Goal: Task Accomplishment & Management: Manage account settings

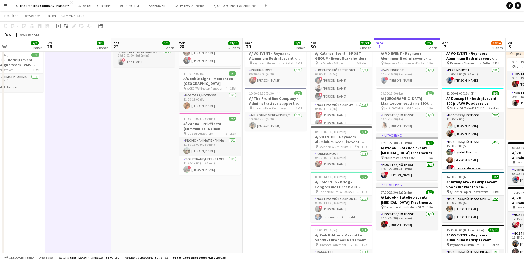
scroll to position [0, 231]
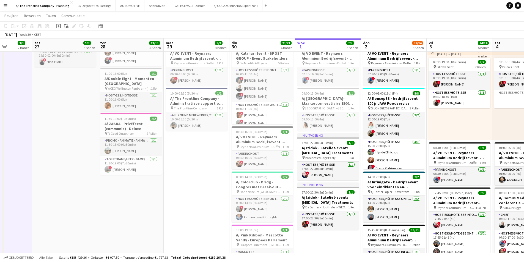
drag, startPoint x: 326, startPoint y: 183, endPoint x: 115, endPoint y: 176, distance: 210.5
click at [115, 176] on app-calendar-viewport "din 23 9/10 4 Banen woe 24 2/2 1 Baan don 25 7/7 4 Banen vri 26 3/3 2 Banen zat…" at bounding box center [262, 126] width 524 height 651
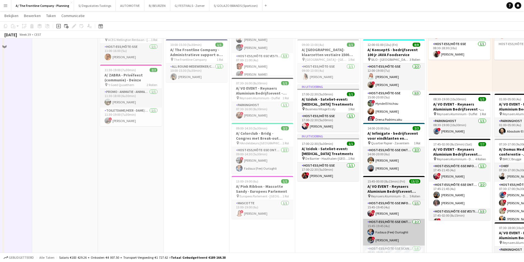
scroll to position [302, 0]
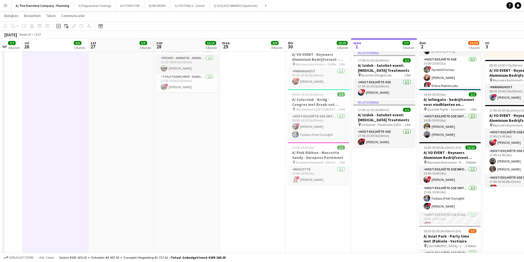
drag, startPoint x: 370, startPoint y: 189, endPoint x: 295, endPoint y: 187, distance: 74.8
click at [295, 187] on app-calendar-viewport "din 23 9/10 4 Banen woe 24 2/2 1 Baan don 25 7/7 4 Banen vri 26 3/3 2 Banen zat…" at bounding box center [262, 44] width 524 height 651
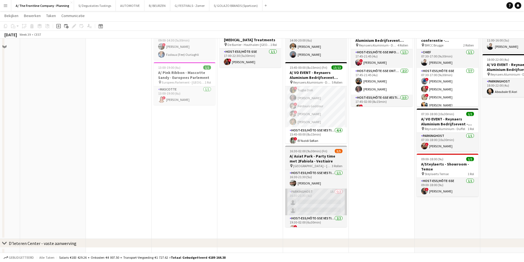
scroll to position [385, 0]
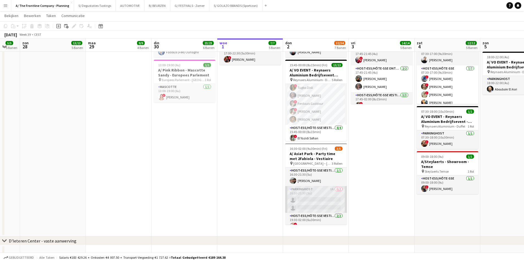
click at [331, 195] on app-card-role "Parkinghost 1A 0/2 16:30-21:30 (5u) single-neutral-actions single-neutral-actio…" at bounding box center [316, 199] width 62 height 27
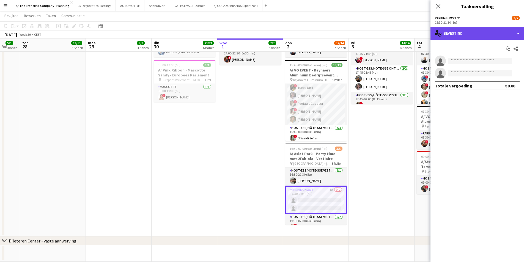
click at [487, 30] on div "single-neutral-actions-check-2 Bevestigd" at bounding box center [476, 33] width 93 height 13
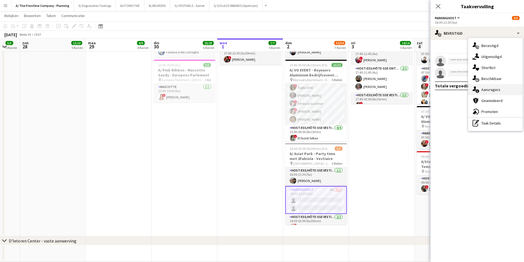
click at [487, 92] on span "Aanvragers" at bounding box center [490, 89] width 19 height 5
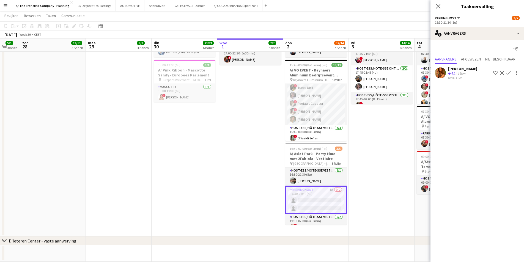
click at [468, 70] on div "[PERSON_NAME]" at bounding box center [462, 68] width 29 height 5
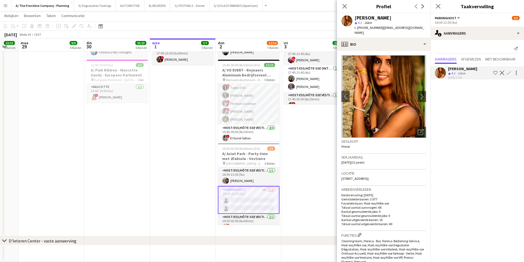
drag, startPoint x: 281, startPoint y: 60, endPoint x: 227, endPoint y: 66, distance: 53.9
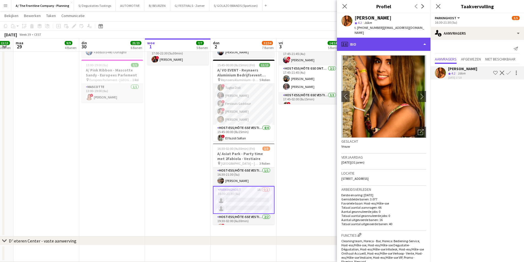
click at [396, 45] on div "profile Bio" at bounding box center [383, 44] width 93 height 13
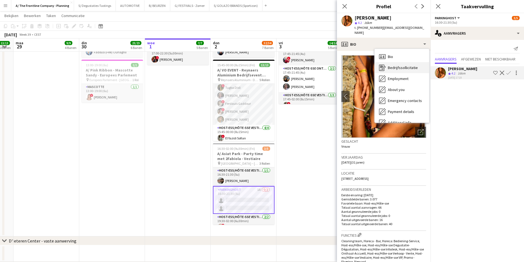
click at [396, 65] on span "Bedrijfssollicitatie" at bounding box center [403, 67] width 30 height 5
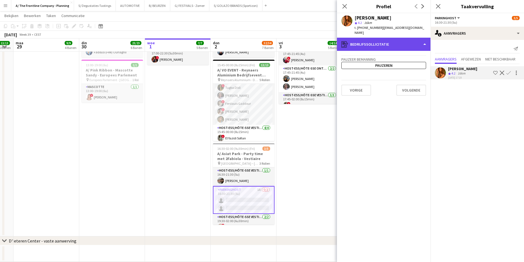
click at [382, 38] on div "register Bedrijfssollicitatie" at bounding box center [383, 44] width 93 height 13
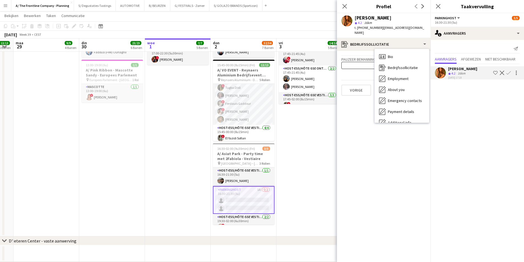
click at [232, 205] on app-card-role "Parkinghost 1A 0/2 16:30-21:30 (5u) single-neutral-actions single-neutral-actio…" at bounding box center [244, 200] width 62 height 28
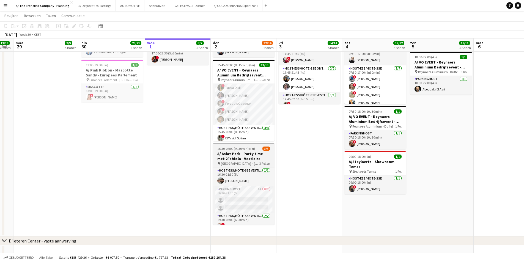
click at [252, 156] on h3 "A/ Asiat Park - Party time met 2Fabiola - Vestiaire" at bounding box center [244, 156] width 62 height 10
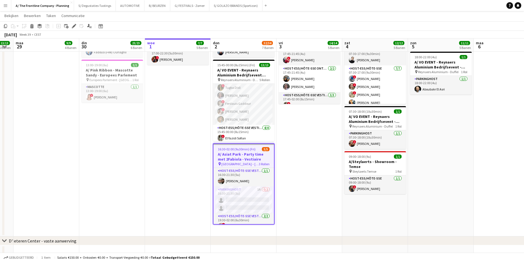
scroll to position [0, 0]
click at [74, 27] on icon "Bewerken" at bounding box center [74, 26] width 4 height 4
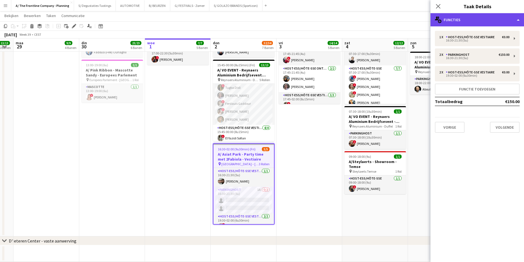
click at [476, 18] on div "multiple-users-add Functies" at bounding box center [476, 19] width 93 height 13
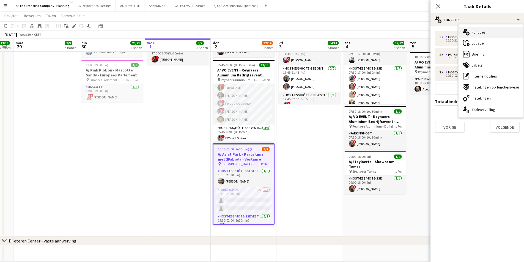
click at [481, 33] on span "Functies" at bounding box center [479, 32] width 14 height 5
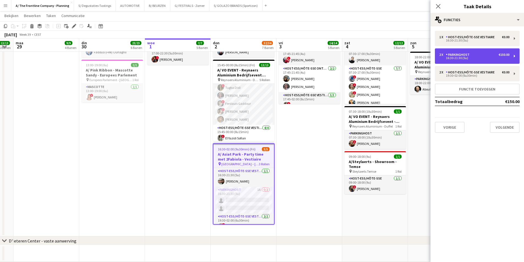
click at [471, 57] on div "16:30-21:30 (5u)" at bounding box center [474, 58] width 70 height 3
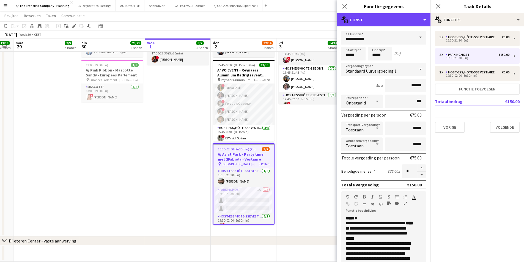
drag, startPoint x: 364, startPoint y: 20, endPoint x: 378, endPoint y: 35, distance: 20.7
click at [364, 20] on div "multiple-actions-text Dienst" at bounding box center [383, 19] width 93 height 13
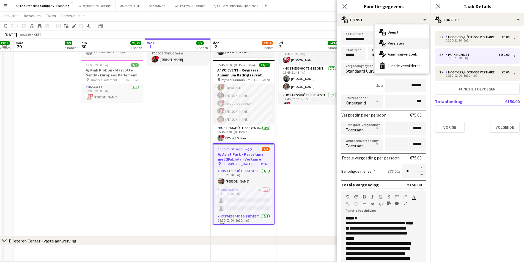
click at [378, 39] on div "multiple-actions-check-2 Vereisten" at bounding box center [402, 43] width 54 height 11
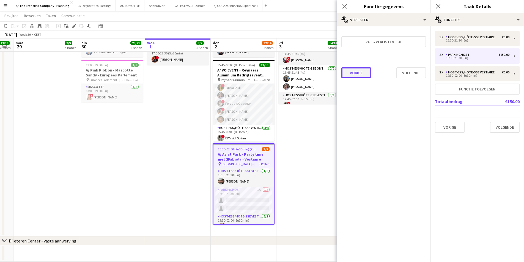
click at [358, 72] on button "Vorige" at bounding box center [356, 72] width 30 height 11
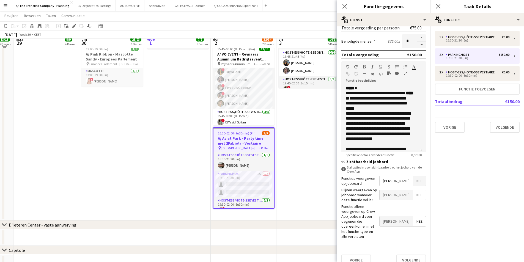
scroll to position [419, 0]
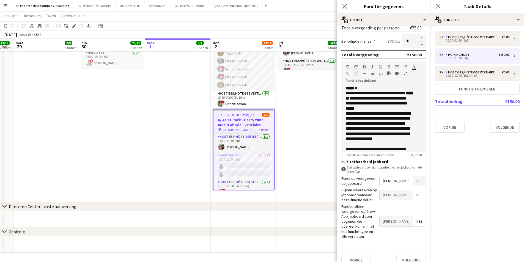
click at [348, 250] on div "Vorige Volgende" at bounding box center [383, 260] width 85 height 20
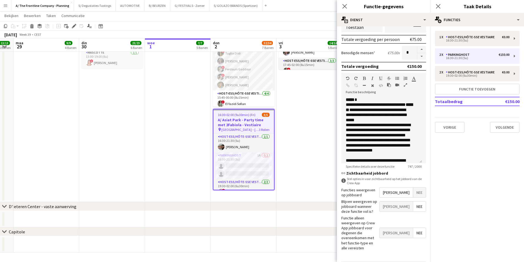
click at [349, 238] on form "**********" at bounding box center [383, 96] width 93 height 369
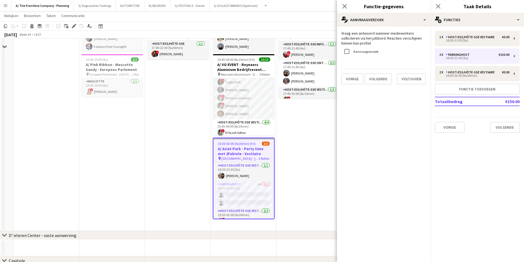
scroll to position [337, 0]
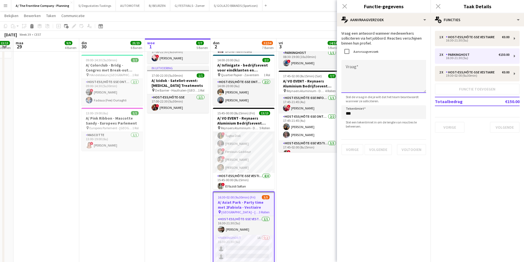
click at [365, 68] on textarea "Vraag" at bounding box center [383, 76] width 85 height 33
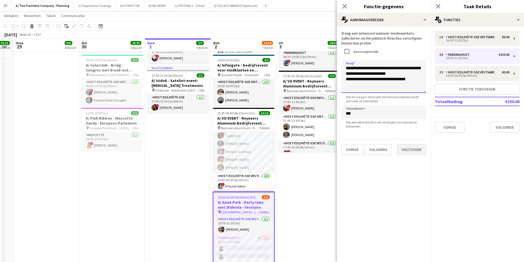
type textarea "**********"
click at [421, 148] on button "Voltooien" at bounding box center [411, 149] width 29 height 11
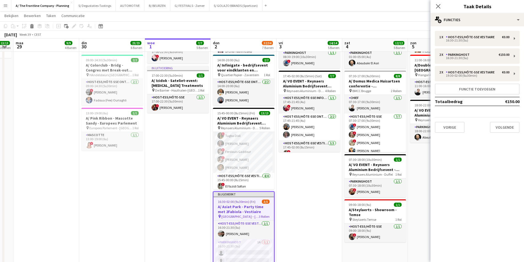
click at [309, 209] on app-date-cell "08:30-14:30 (6u) 2/2 pin Room with a ZOO 1 Rol Host-ess/Hôte-sse Klik om rol to…" at bounding box center [309, 5] width 66 height 560
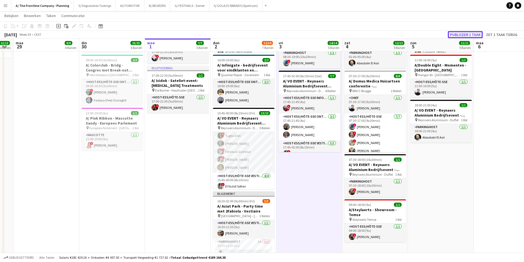
click at [475, 34] on button "Publiceer 1 taak" at bounding box center [465, 34] width 35 height 7
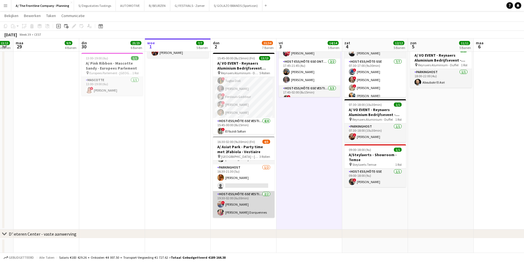
scroll to position [0, 0]
